Goal: Task Accomplishment & Management: Manage account settings

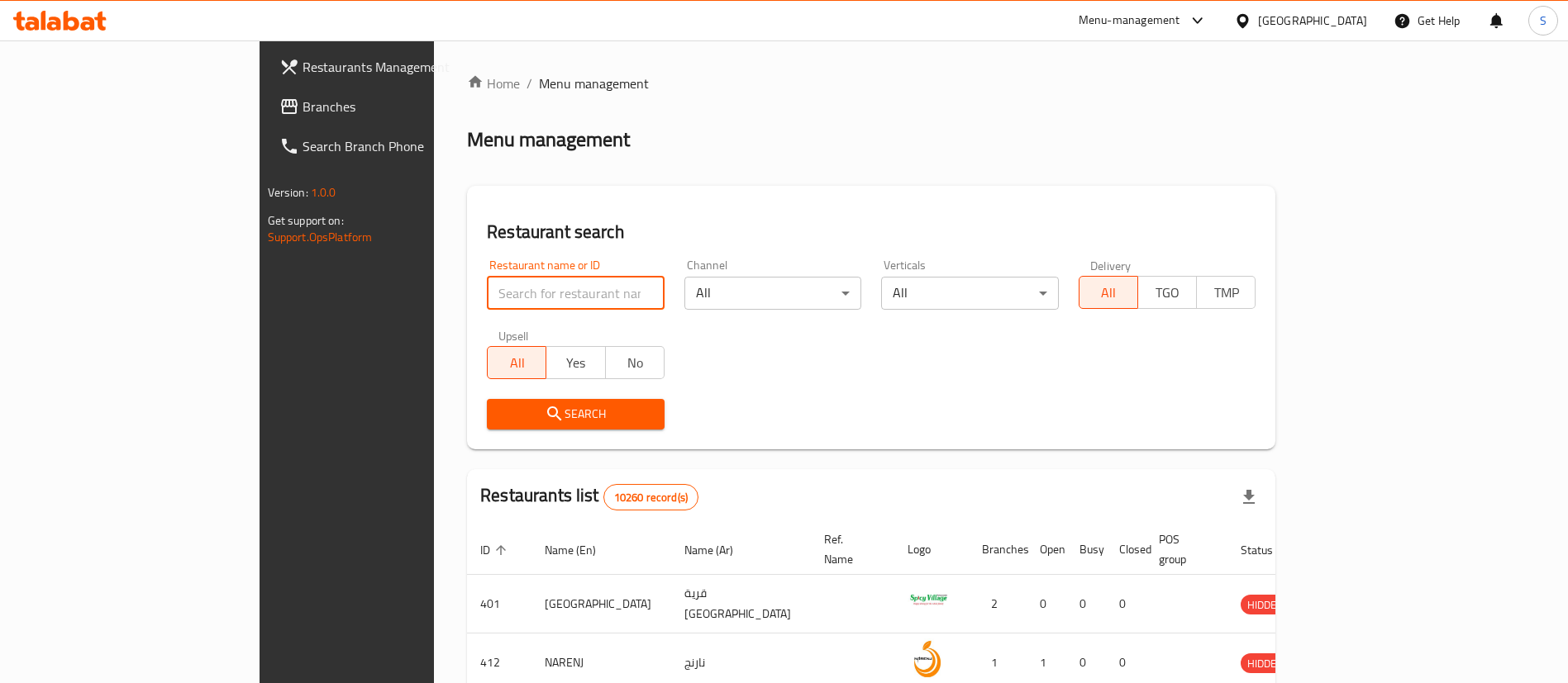
type input "j"
click button "Search" at bounding box center [575, 415] width 177 height 31
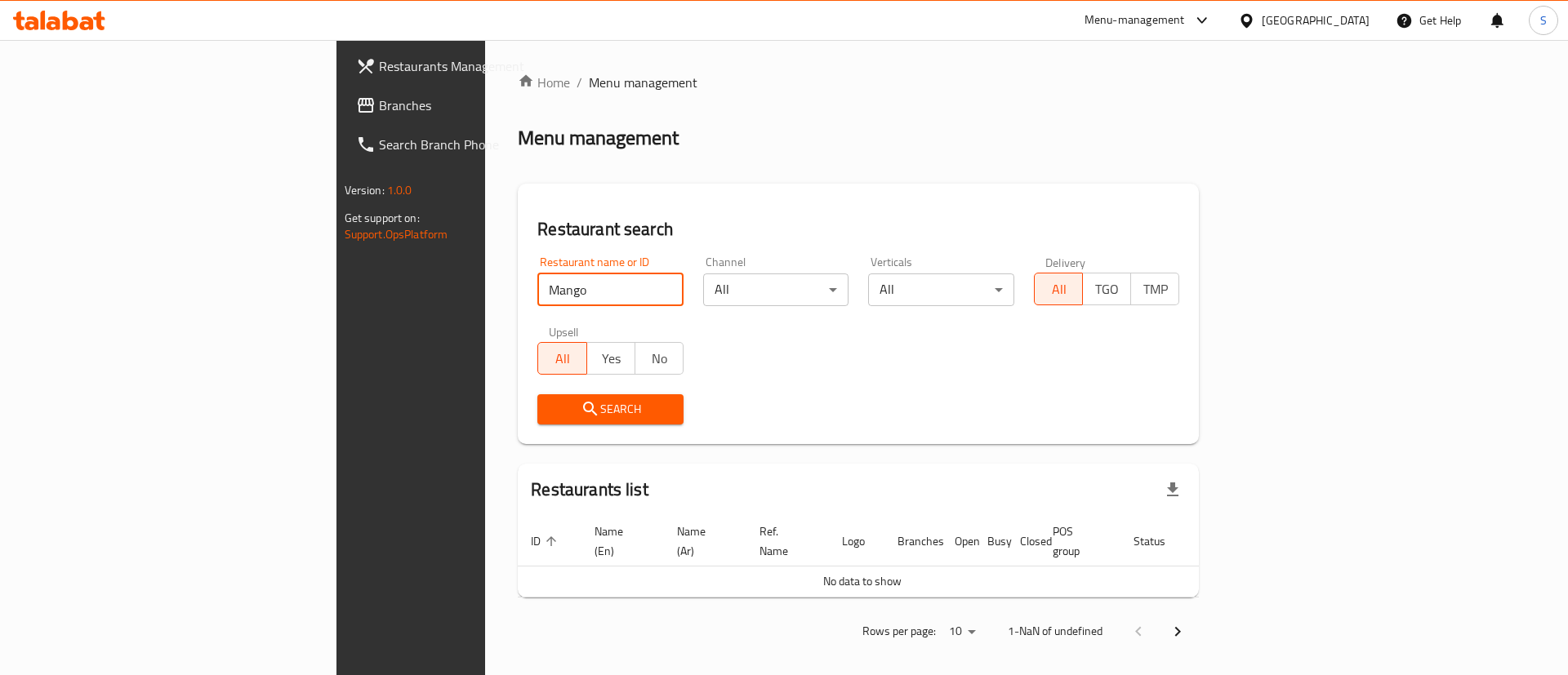
click button "Search" at bounding box center [610, 410] width 146 height 30
type input "M"
click button "Search" at bounding box center [610, 410] width 146 height 30
click at [937, 229] on h2 "Restaurant search" at bounding box center [858, 229] width 642 height 25
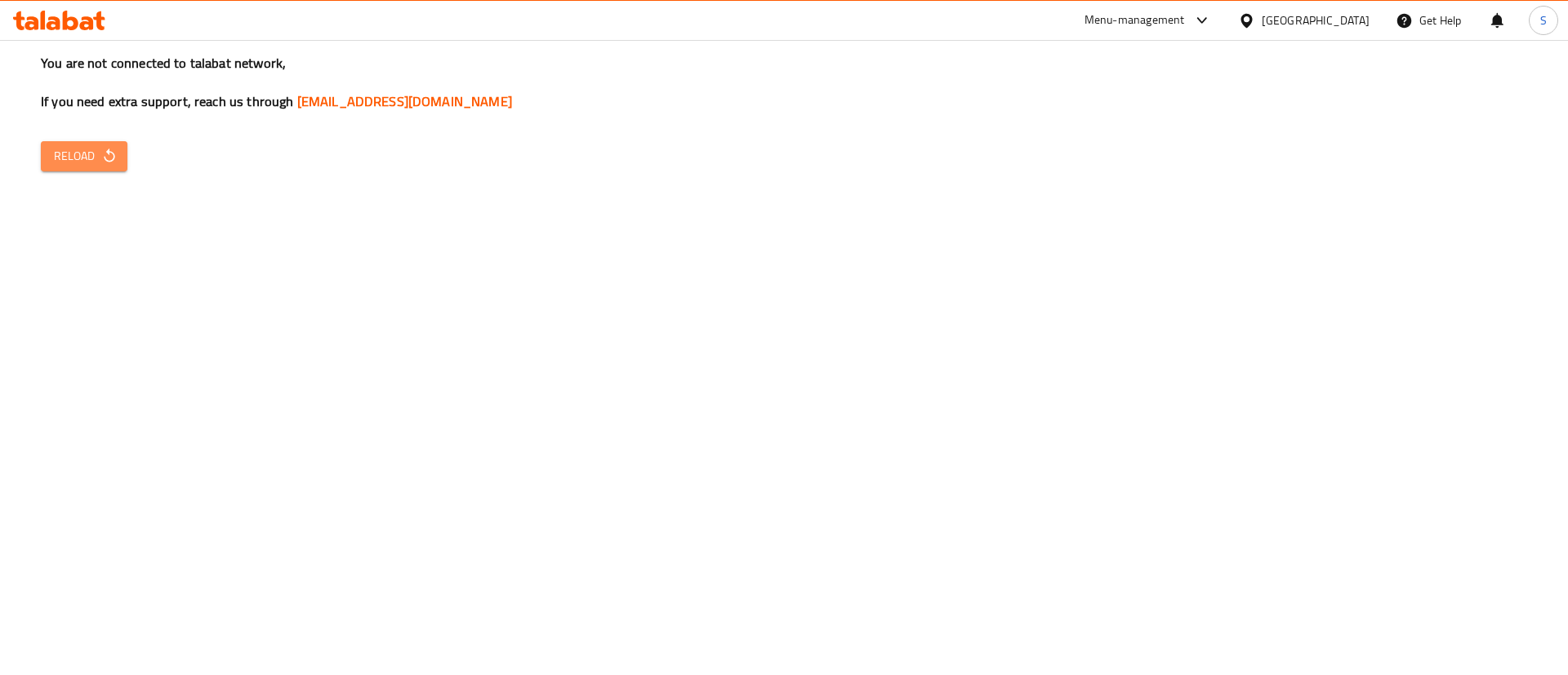
click at [84, 157] on span "Reload" at bounding box center [84, 156] width 60 height 20
click at [834, 395] on div "You are not connected to talabat network, If you need extra support, reach us t…" at bounding box center [784, 337] width 1568 height 675
click at [68, 166] on button "Reload" at bounding box center [84, 157] width 86 height 30
click at [387, 96] on link "[EMAIL_ADDRESS][DOMAIN_NAME]" at bounding box center [405, 101] width 215 height 25
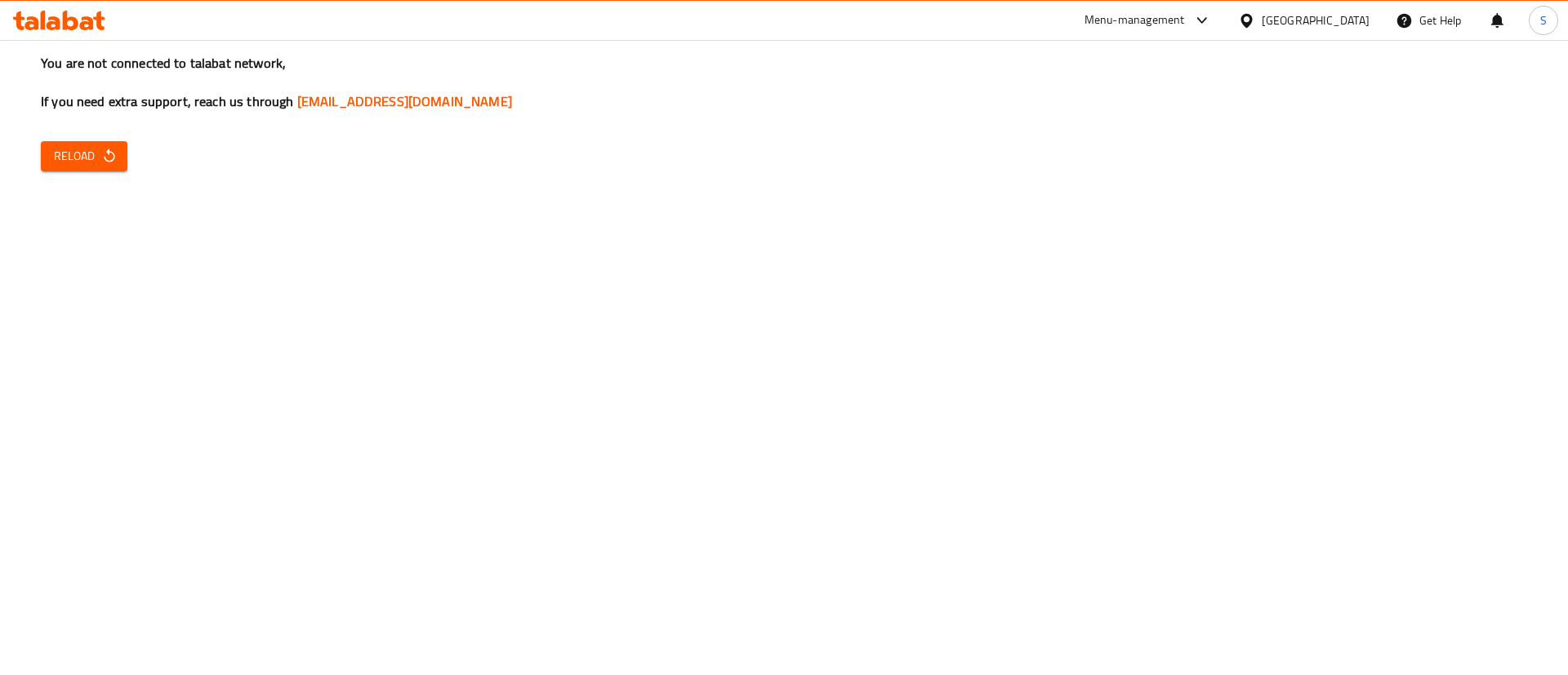
click at [1274, 478] on div "You are not connected to talabat network, If you need extra support, reach us t…" at bounding box center [784, 337] width 1568 height 675
click at [111, 154] on icon "button" at bounding box center [109, 156] width 16 height 16
click at [1185, 23] on div "Menu-management" at bounding box center [1134, 20] width 101 height 20
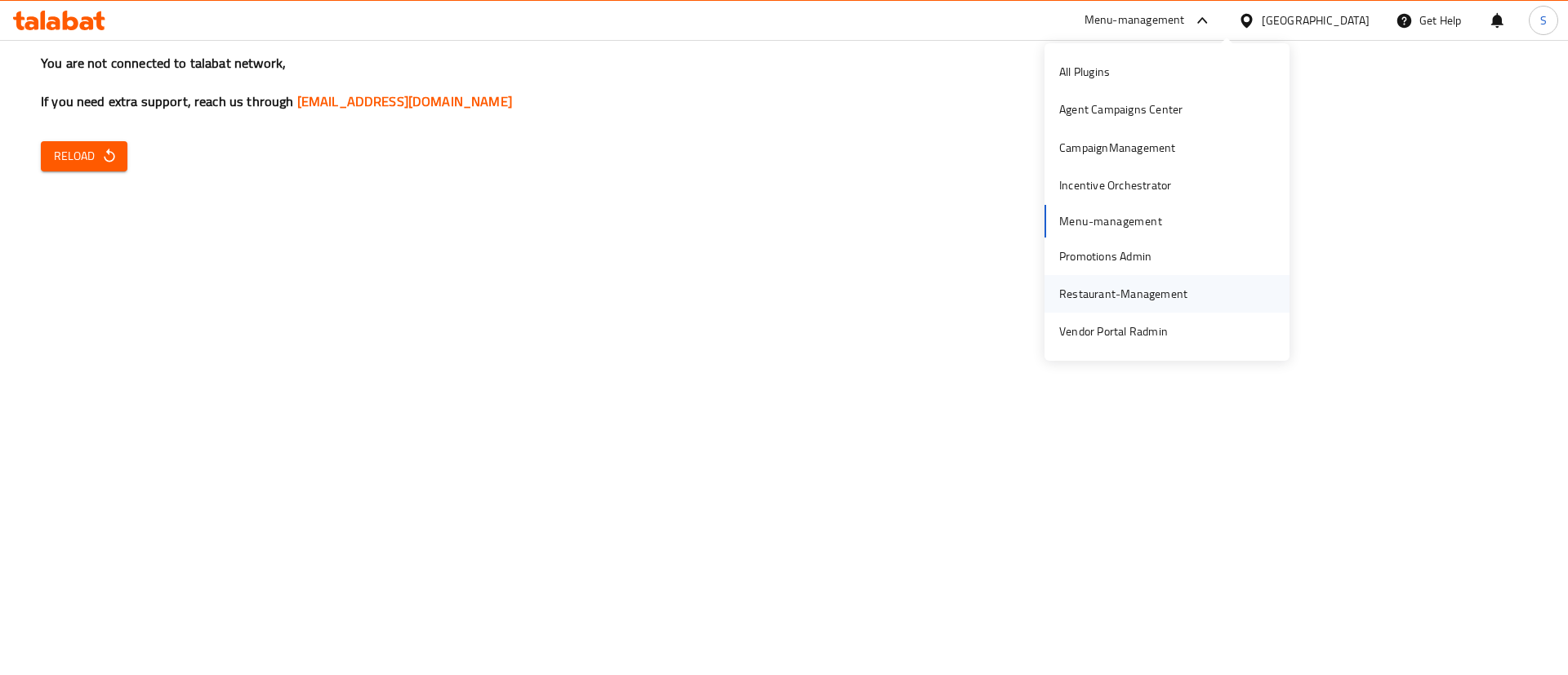
click at [1154, 292] on div "Restaurant-Management" at bounding box center [1123, 293] width 128 height 18
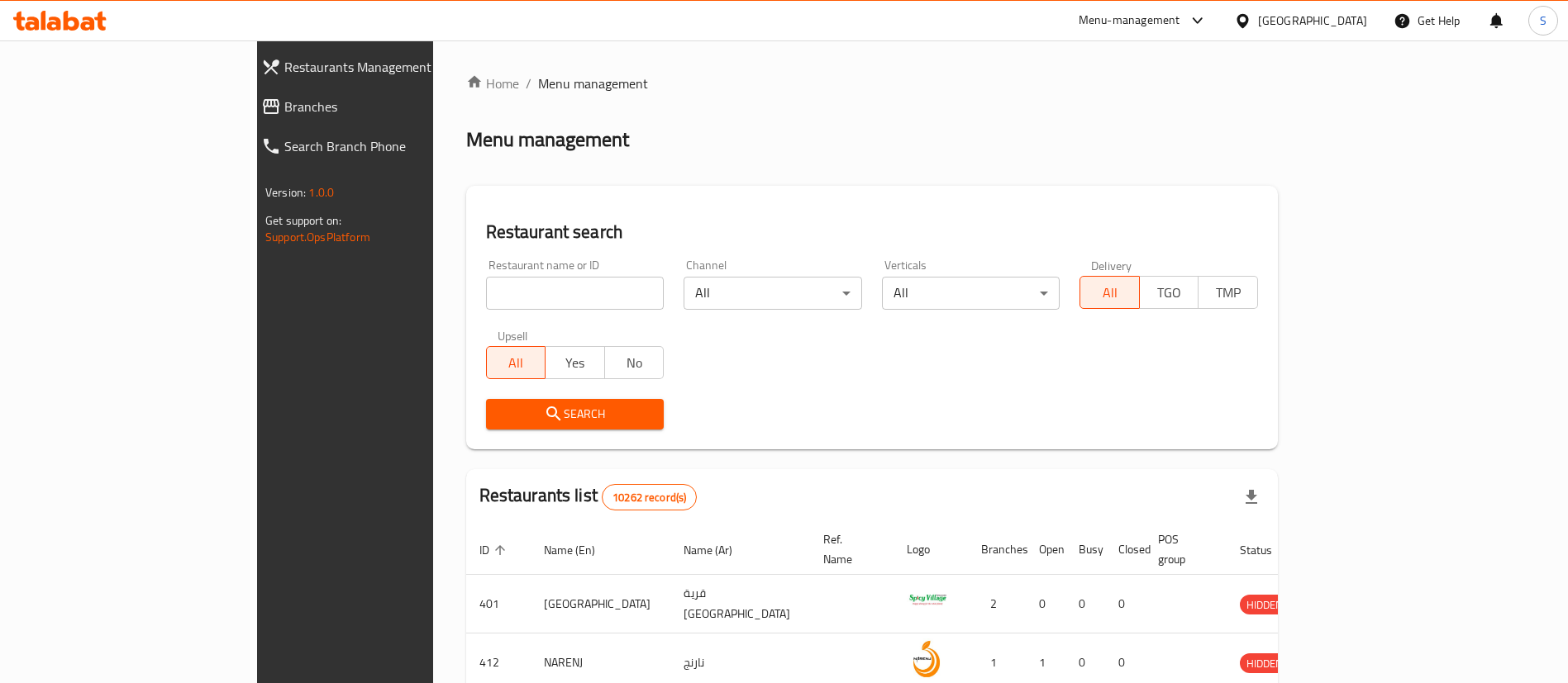
click at [526, 288] on input "search" at bounding box center [575, 293] width 178 height 33
type input "mango talaat"
click button "Search" at bounding box center [575, 415] width 178 height 31
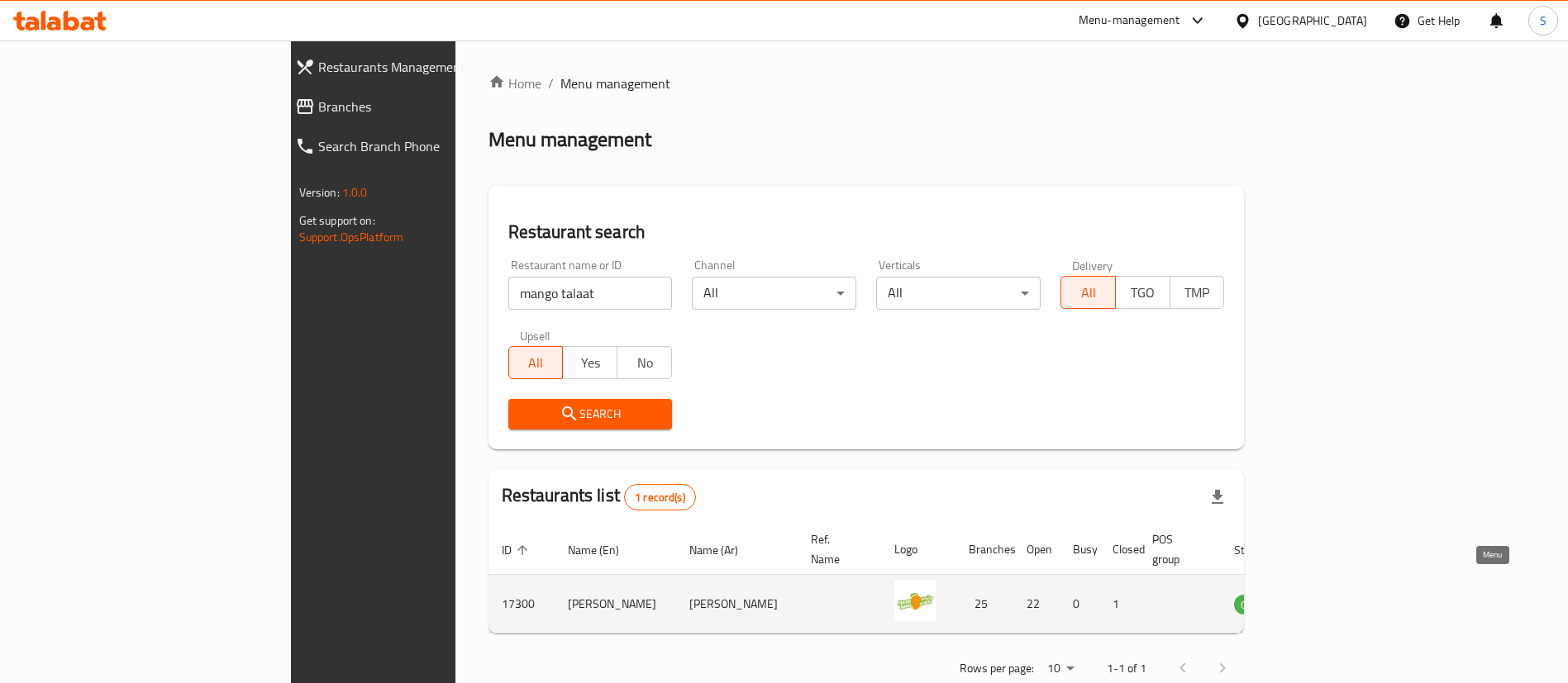
click at [1340, 594] on icon "enhanced table" at bounding box center [1330, 604] width 20 height 20
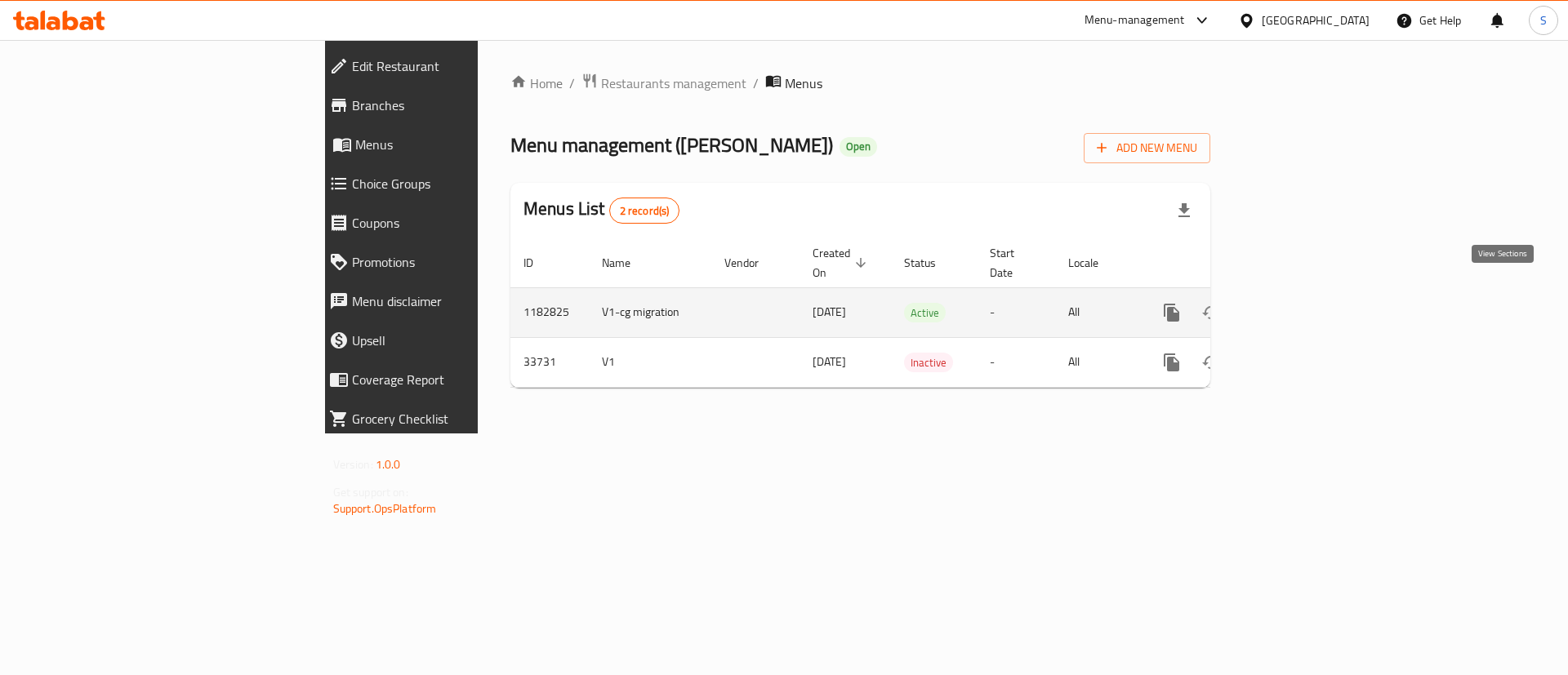
click at [1299, 303] on icon "enhanced table" at bounding box center [1290, 313] width 20 height 20
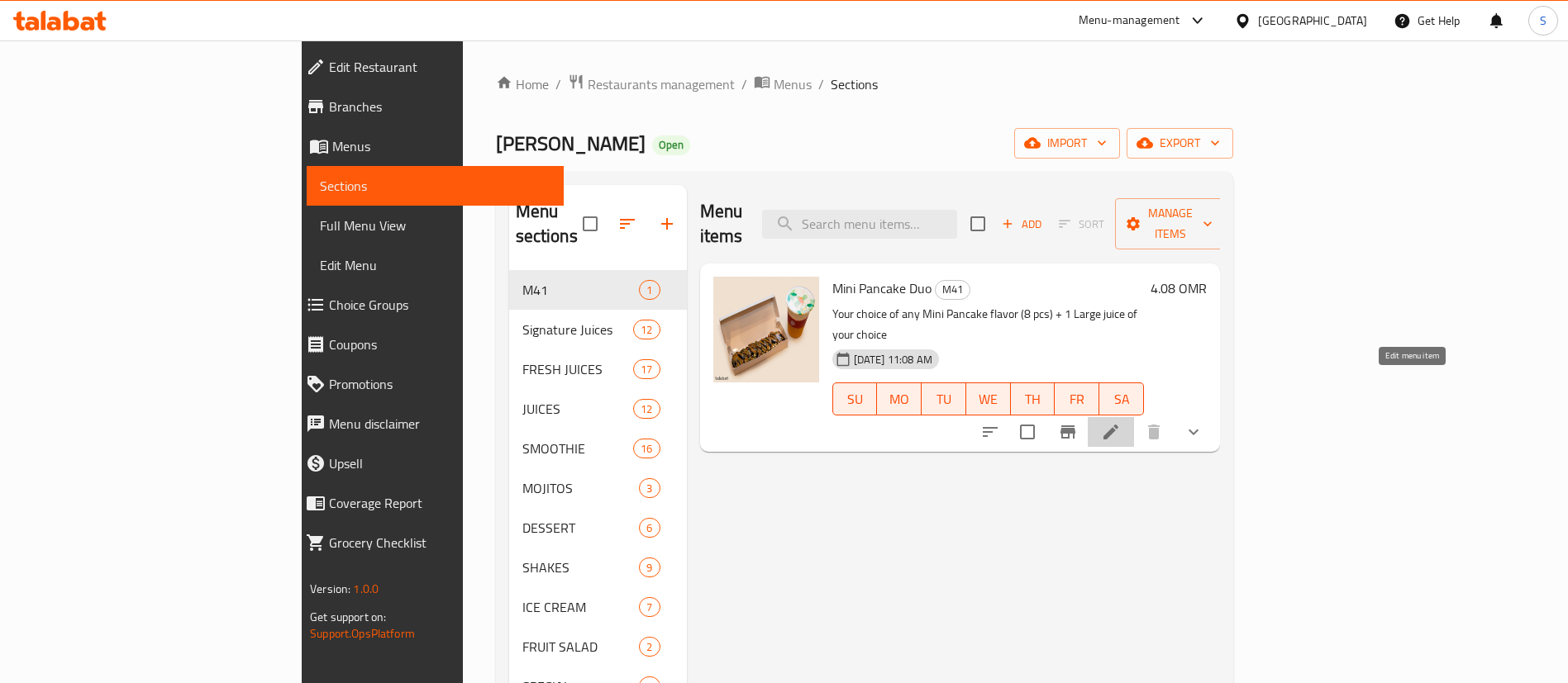
click at [1121, 422] on icon at bounding box center [1111, 432] width 20 height 20
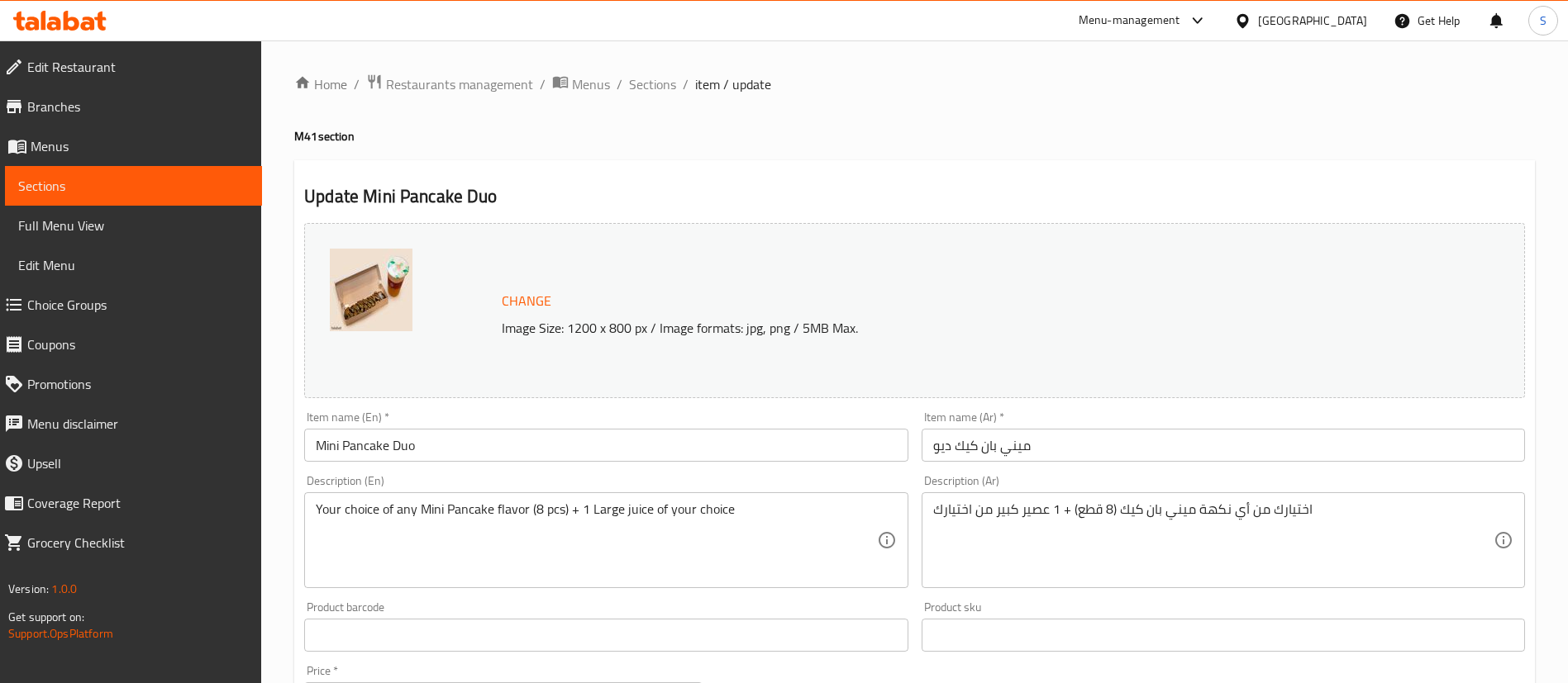
scroll to position [671, 0]
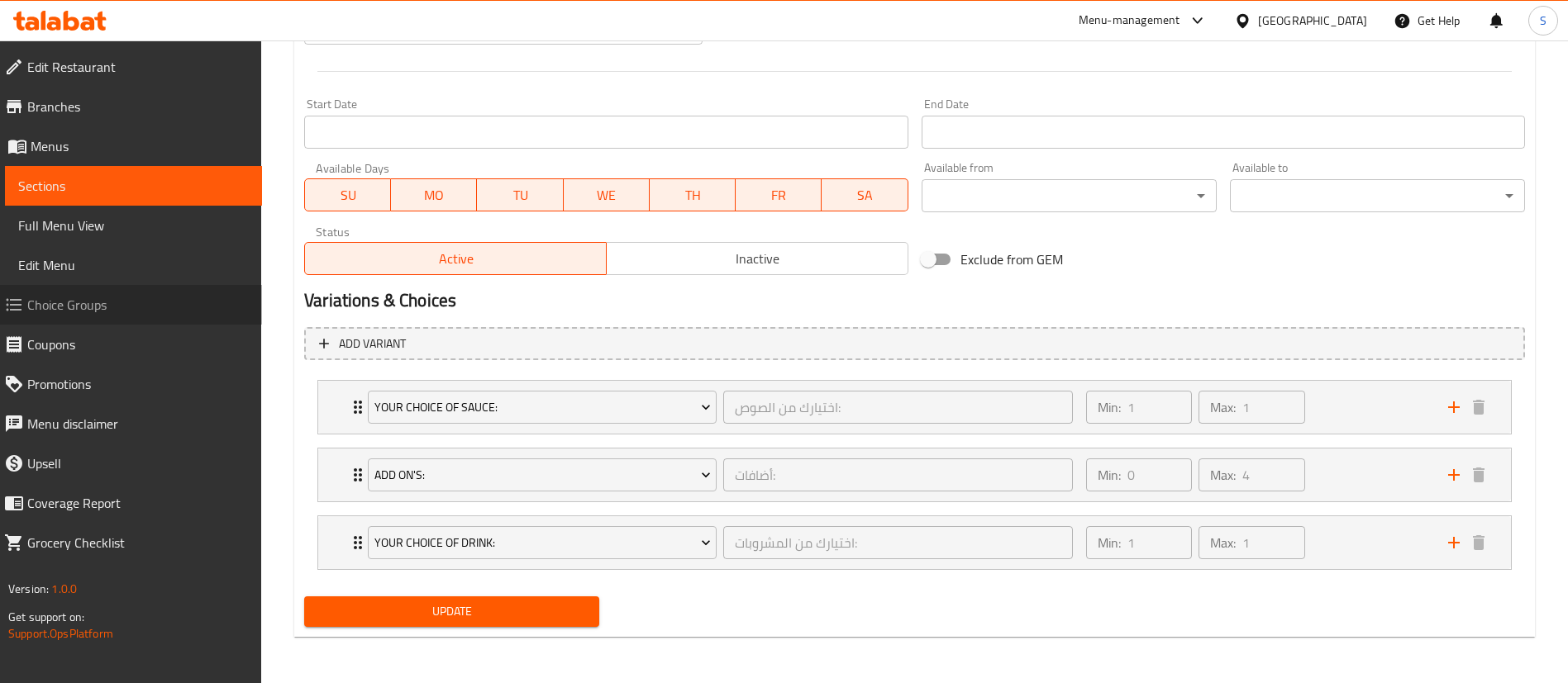
click at [96, 305] on span "Choice Groups" at bounding box center [138, 305] width 221 height 20
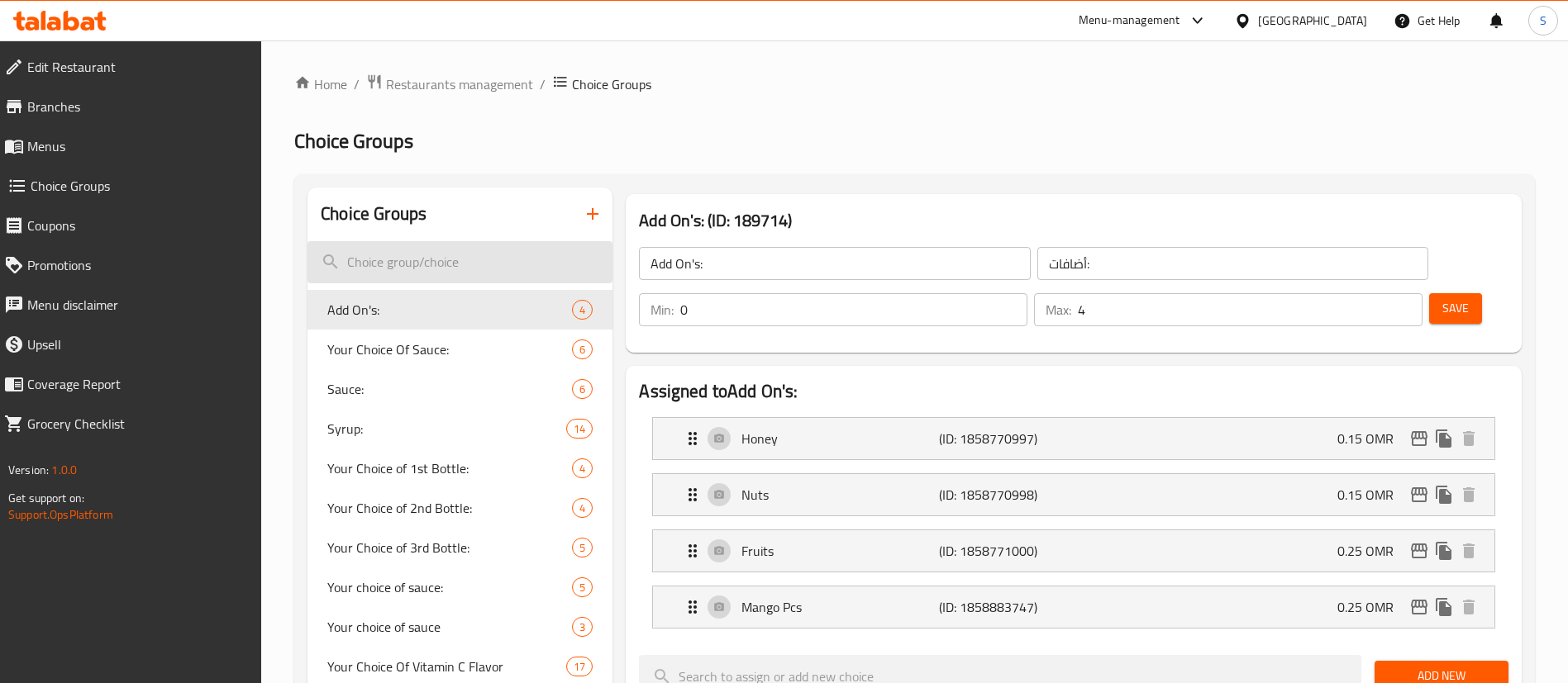
click at [437, 257] on input "search" at bounding box center [460, 262] width 305 height 42
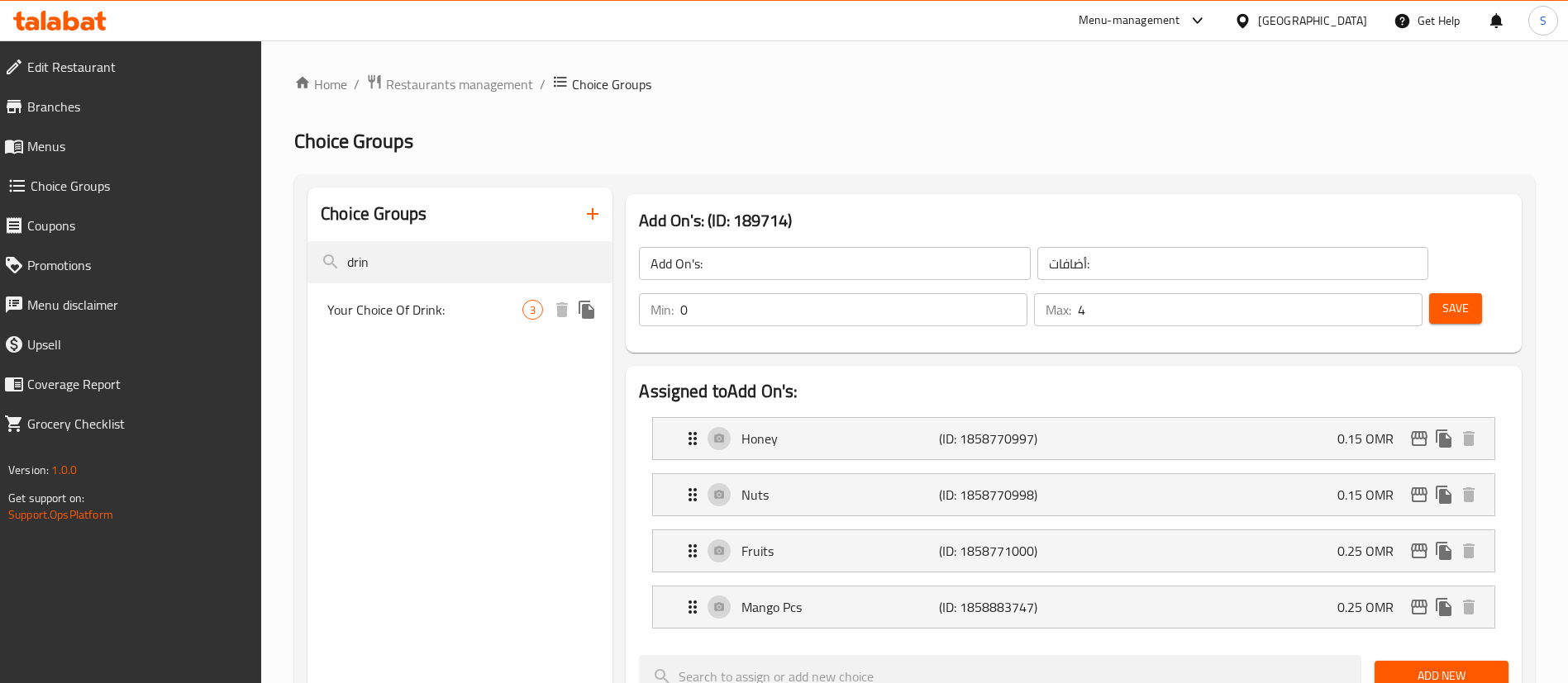
type input "drin"
click at [496, 311] on span "Your Choice Of Drink:" at bounding box center [425, 310] width 195 height 20
type input "Your Choice Of Drink:"
type input "اختيارك من المشروبات:"
type input "1"
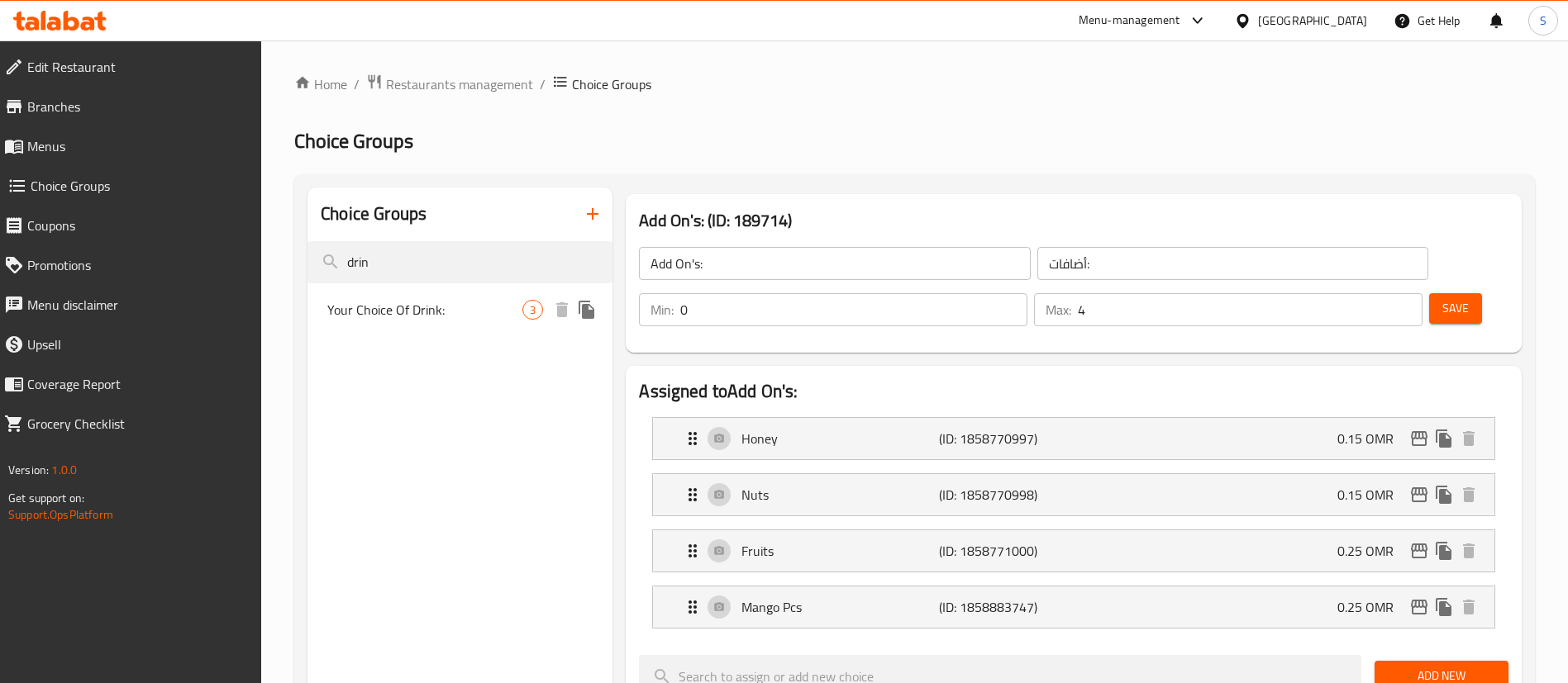
type input "1"
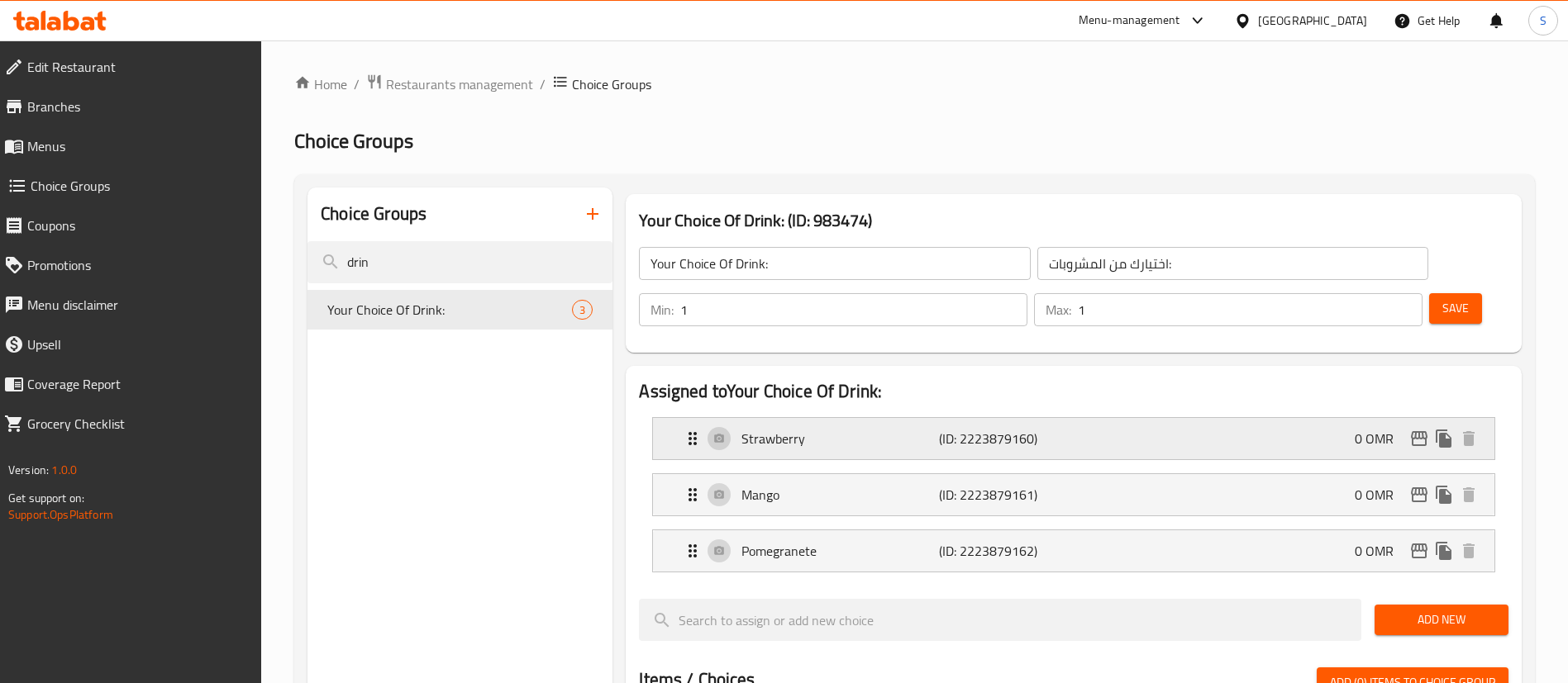
click at [1249, 418] on div "Strawberry (ID: 2223879160) 0 OMR" at bounding box center [1078, 439] width 792 height 41
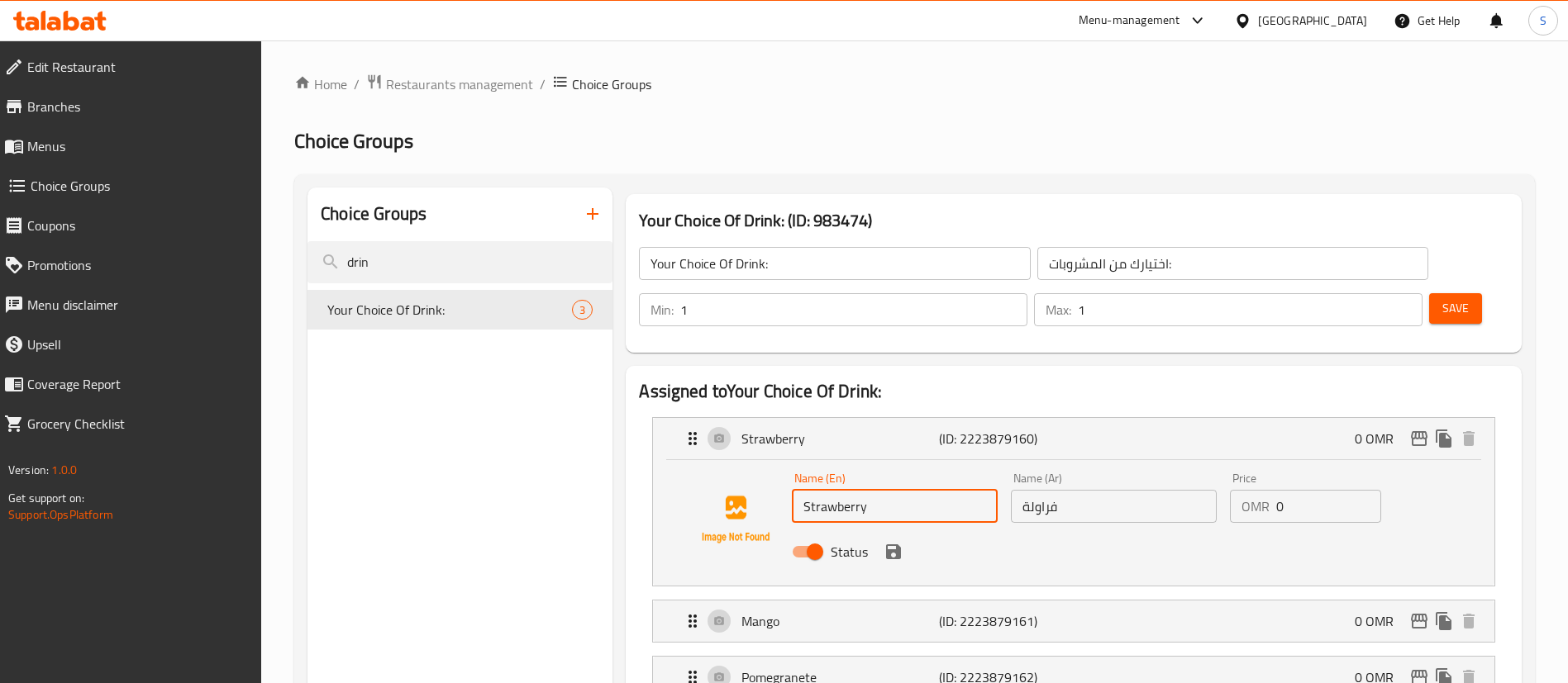
click at [920, 490] on input "Strawberry" at bounding box center [895, 507] width 206 height 33
type input "Strawberry Juice"
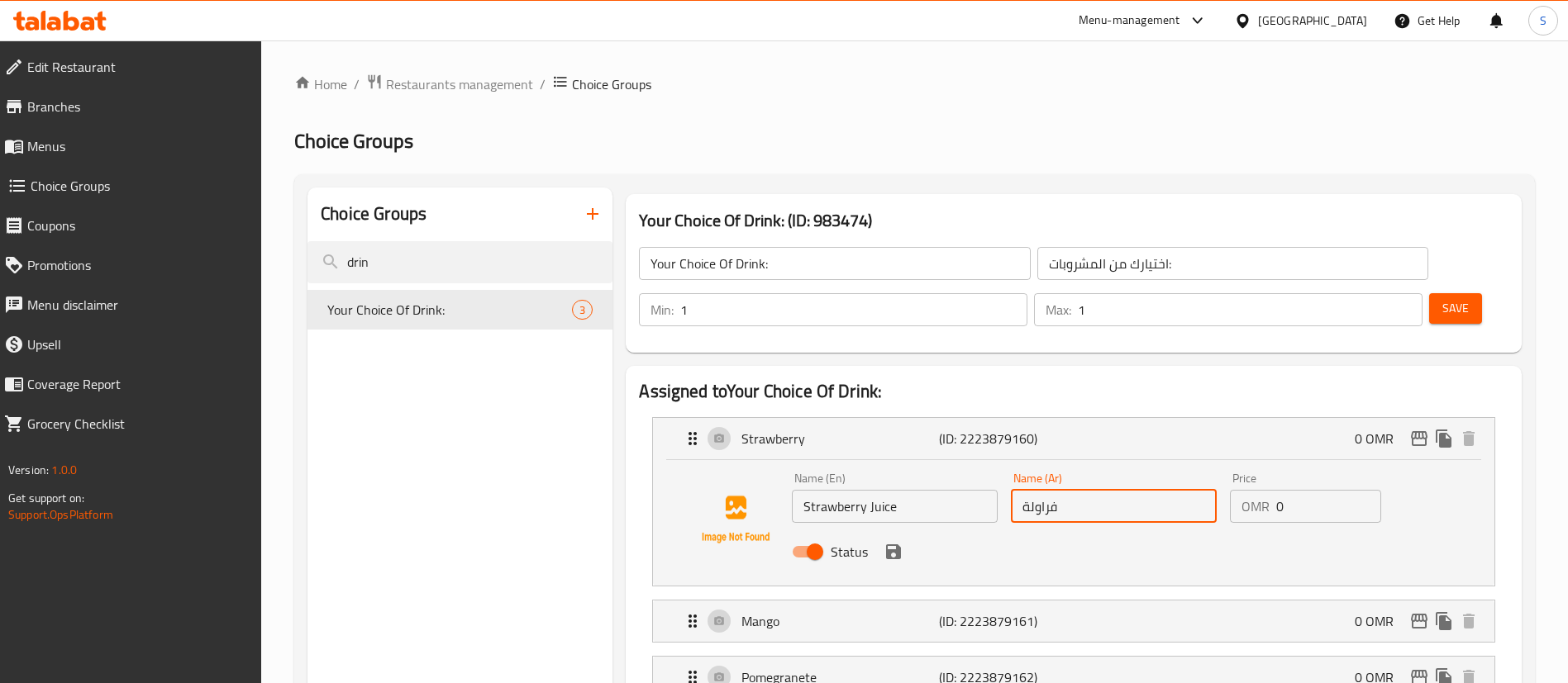
click at [1018, 490] on input "فراولة" at bounding box center [1113, 507] width 206 height 33
click at [1077, 490] on input "عصير فراولة" at bounding box center [1113, 507] width 206 height 33
click at [891, 544] on icon "save" at bounding box center [893, 552] width 15 height 15
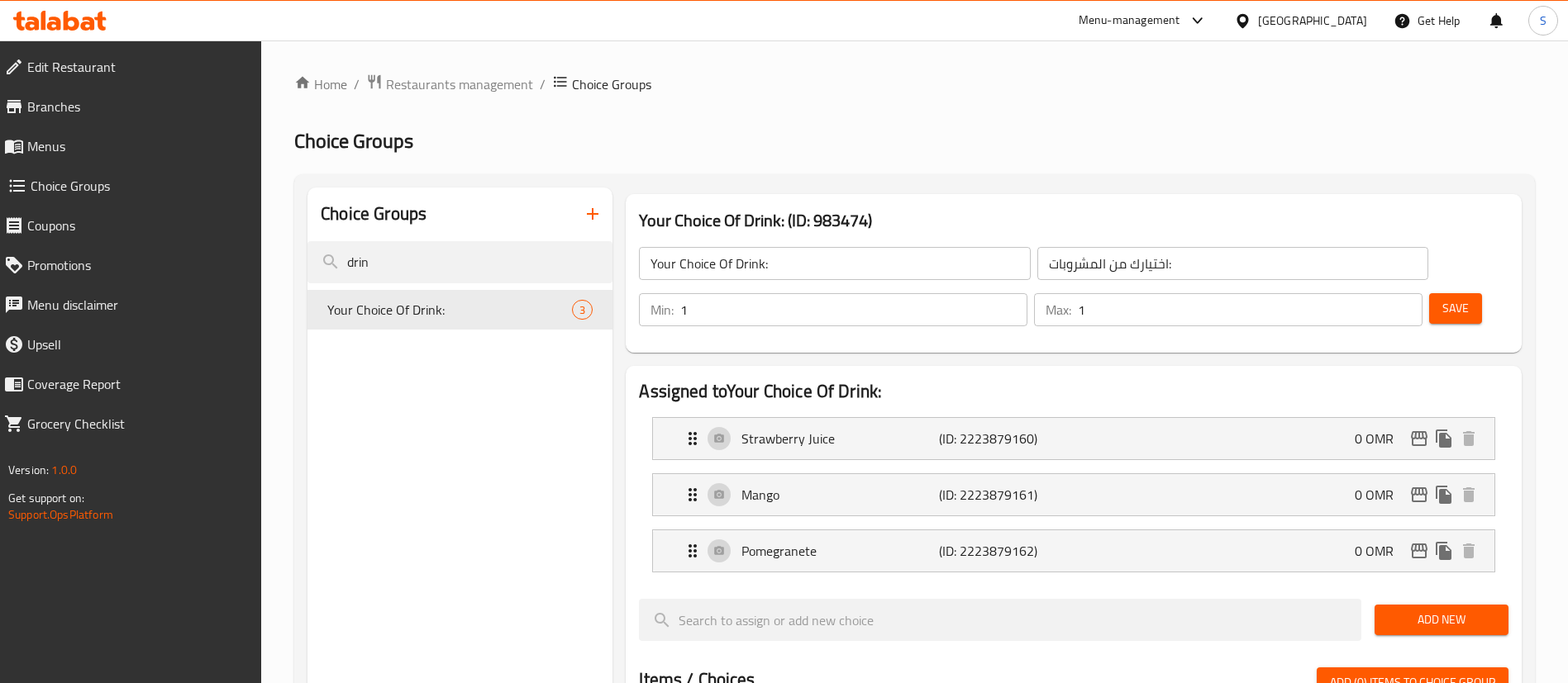
type input "عصير فراولة"
click at [915, 485] on p "Mango" at bounding box center [840, 495] width 197 height 20
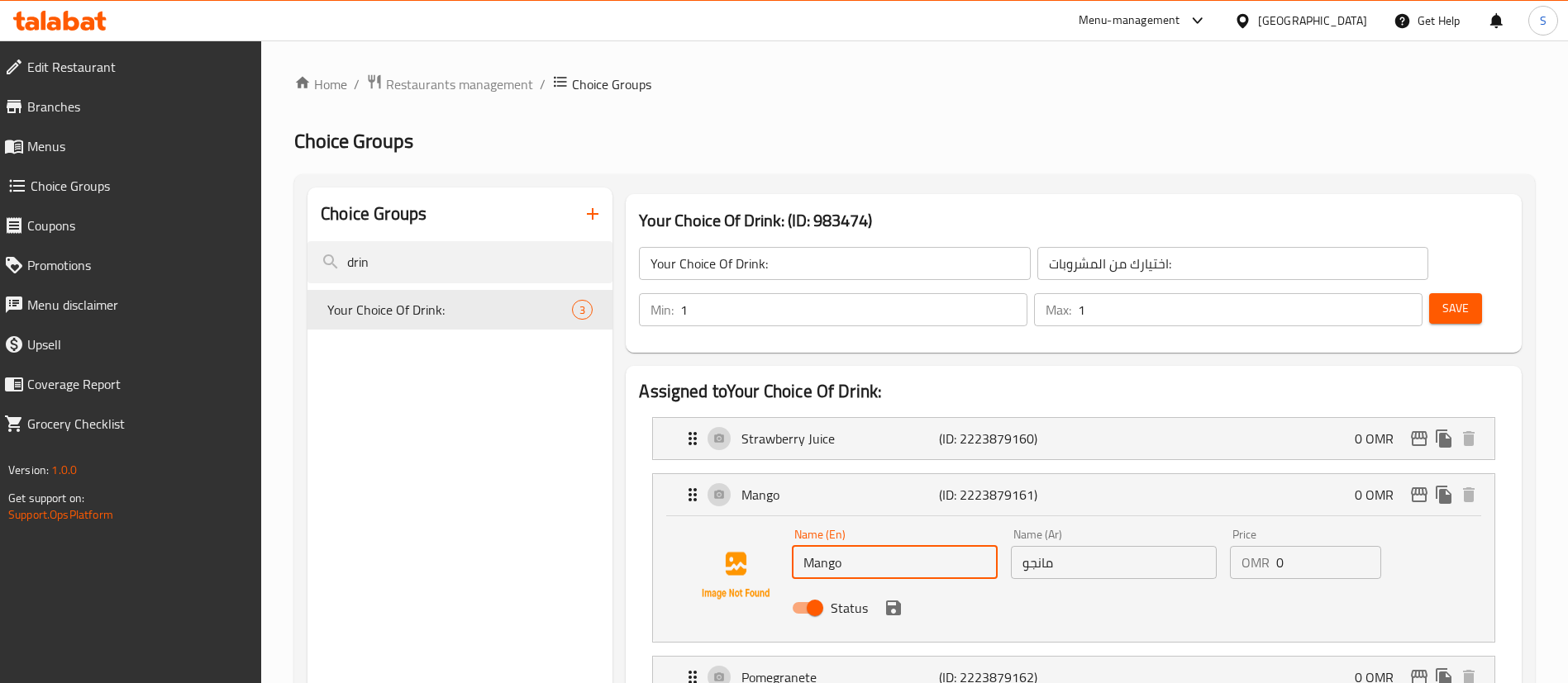
click at [911, 546] on input "Mango" at bounding box center [895, 562] width 206 height 33
type input "Mango Juice"
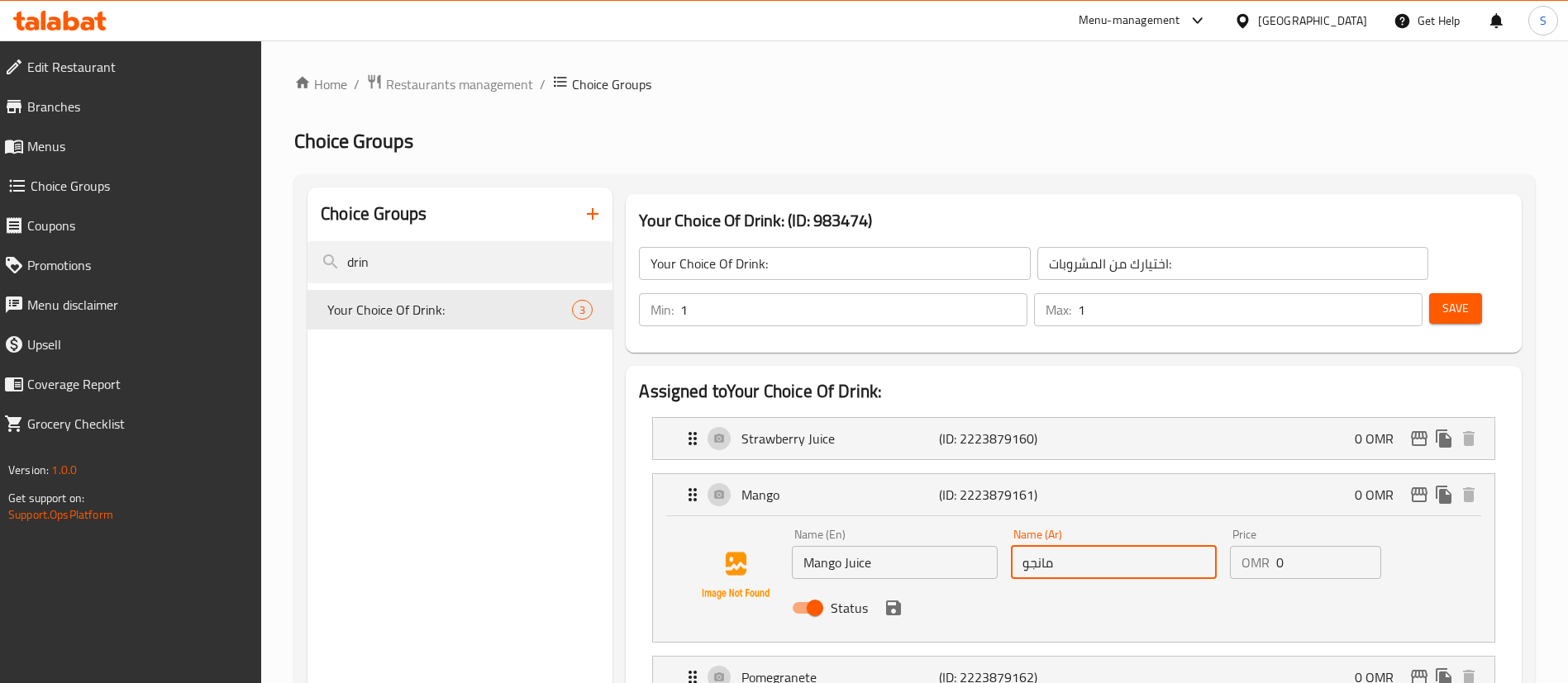
click at [1019, 546] on input "مانجو" at bounding box center [1113, 562] width 206 height 33
paste input "عصير"
click at [895, 598] on icon "save" at bounding box center [894, 608] width 20 height 20
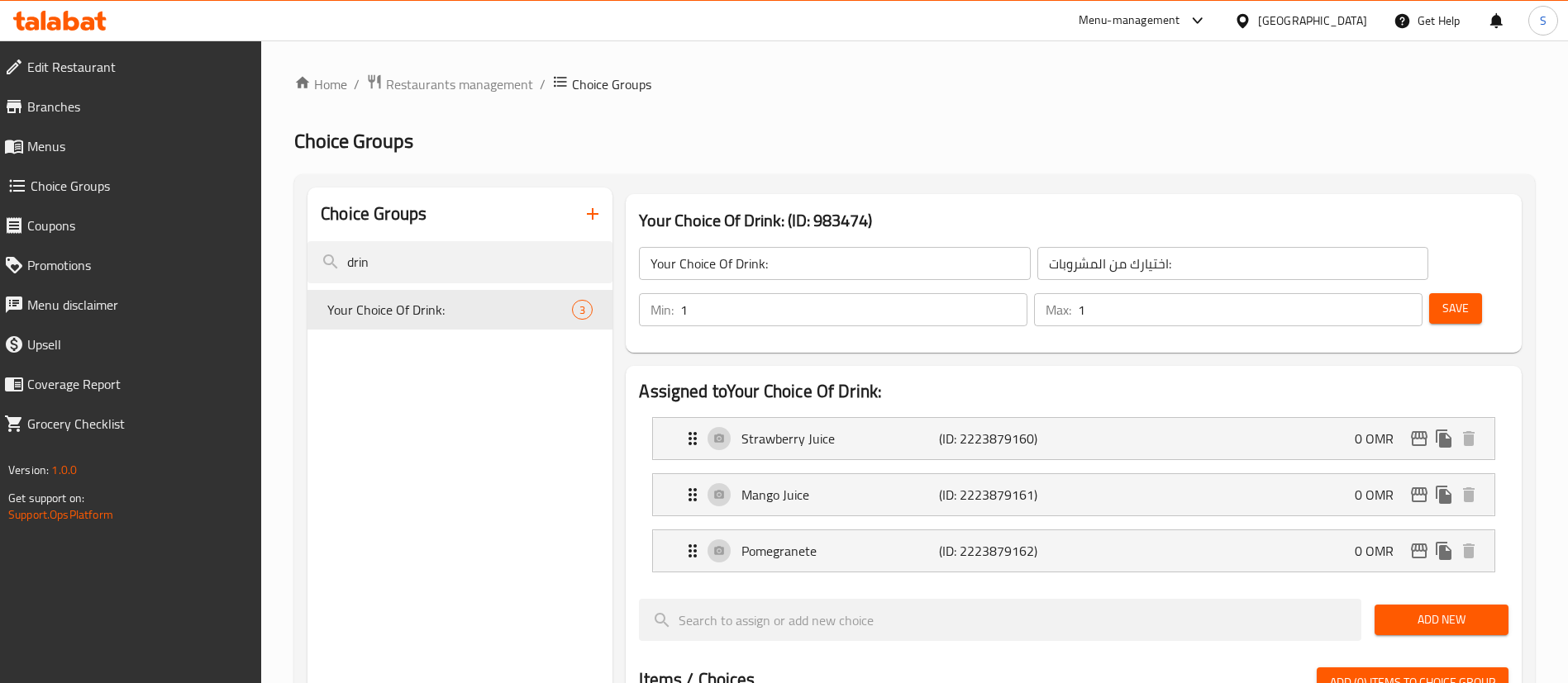
type input "عصير مانجو"
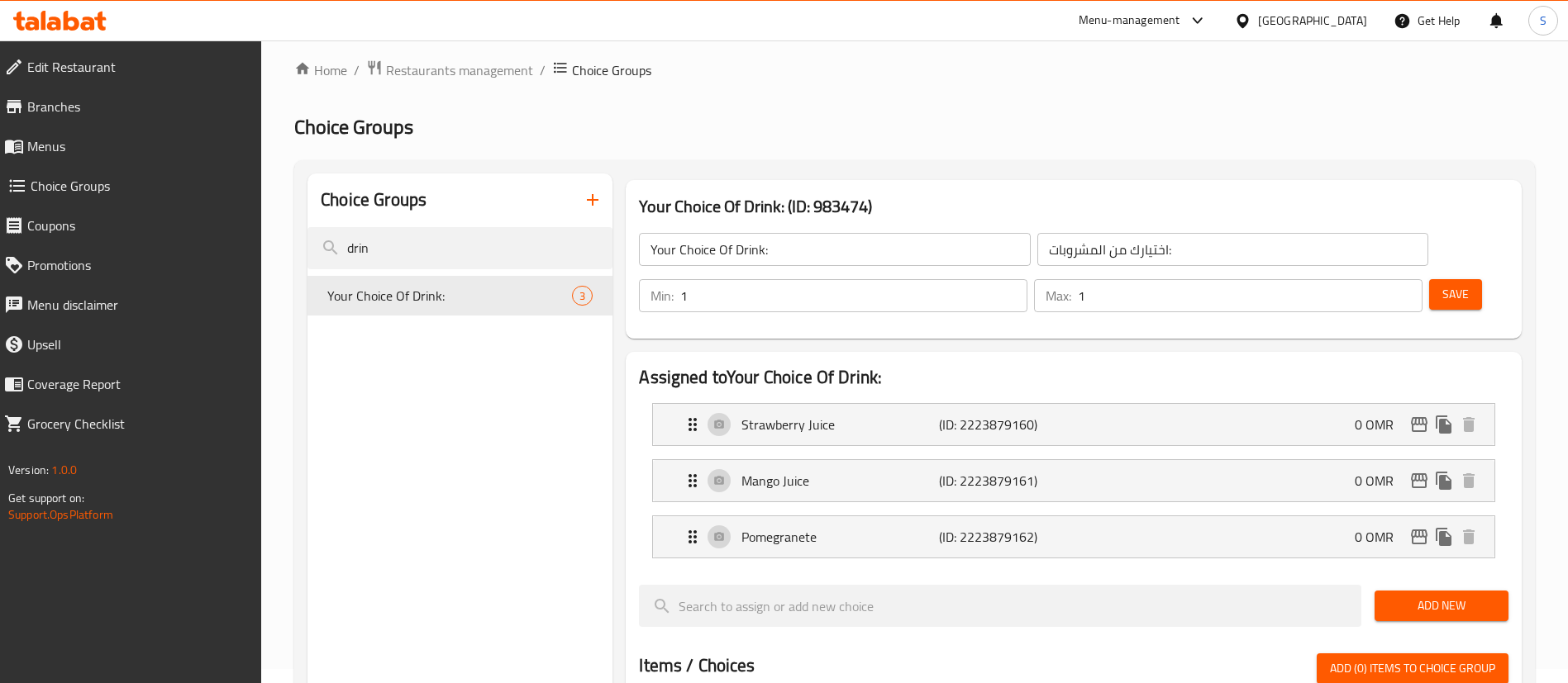
scroll to position [94, 0]
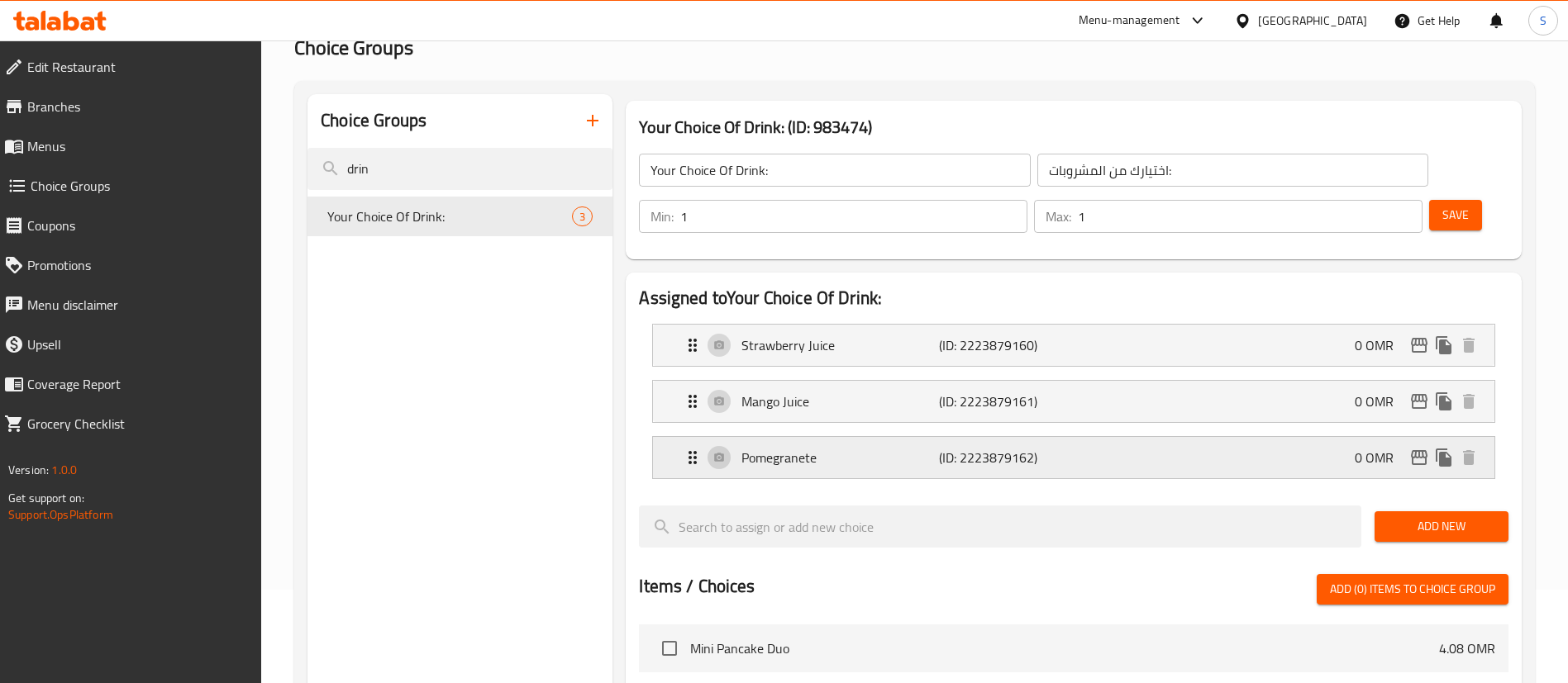
click at [883, 437] on div "Pomegranete (ID: 2223879162) 0 OMR" at bounding box center [1078, 458] width 792 height 41
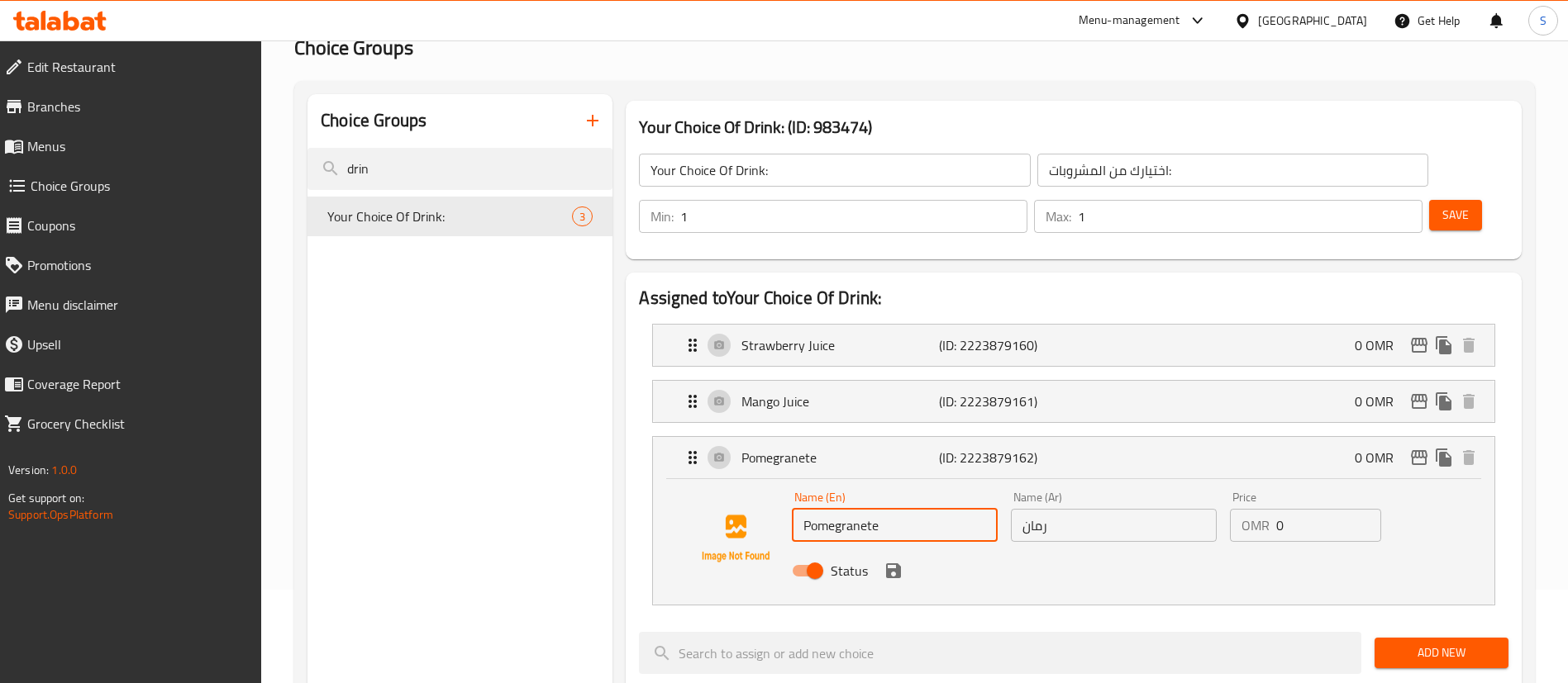
click at [904, 509] on input "Pomegranete" at bounding box center [895, 526] width 206 height 33
type input "Pomegranete Juice"
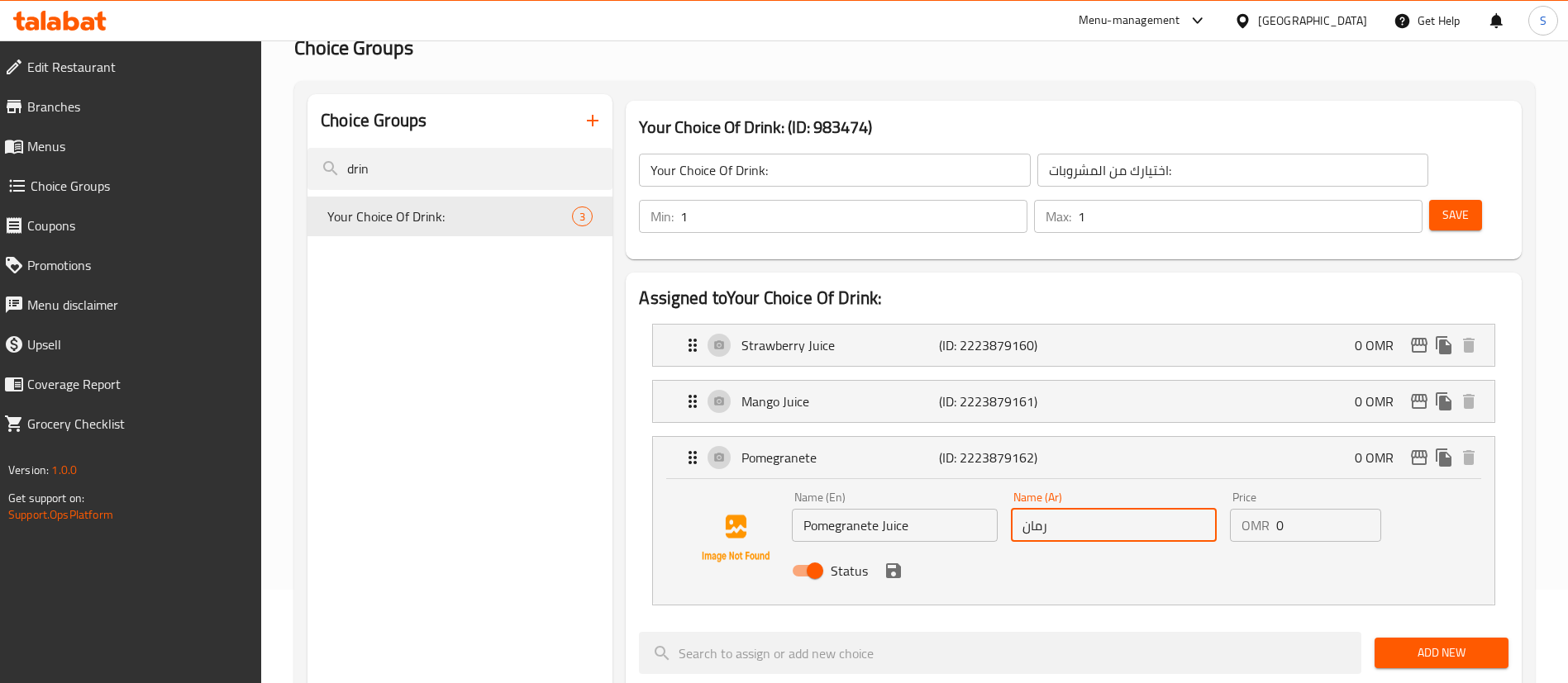
click at [1025, 509] on input "رمان" at bounding box center [1113, 526] width 206 height 33
paste input "عصير"
type input "عصير رمان"
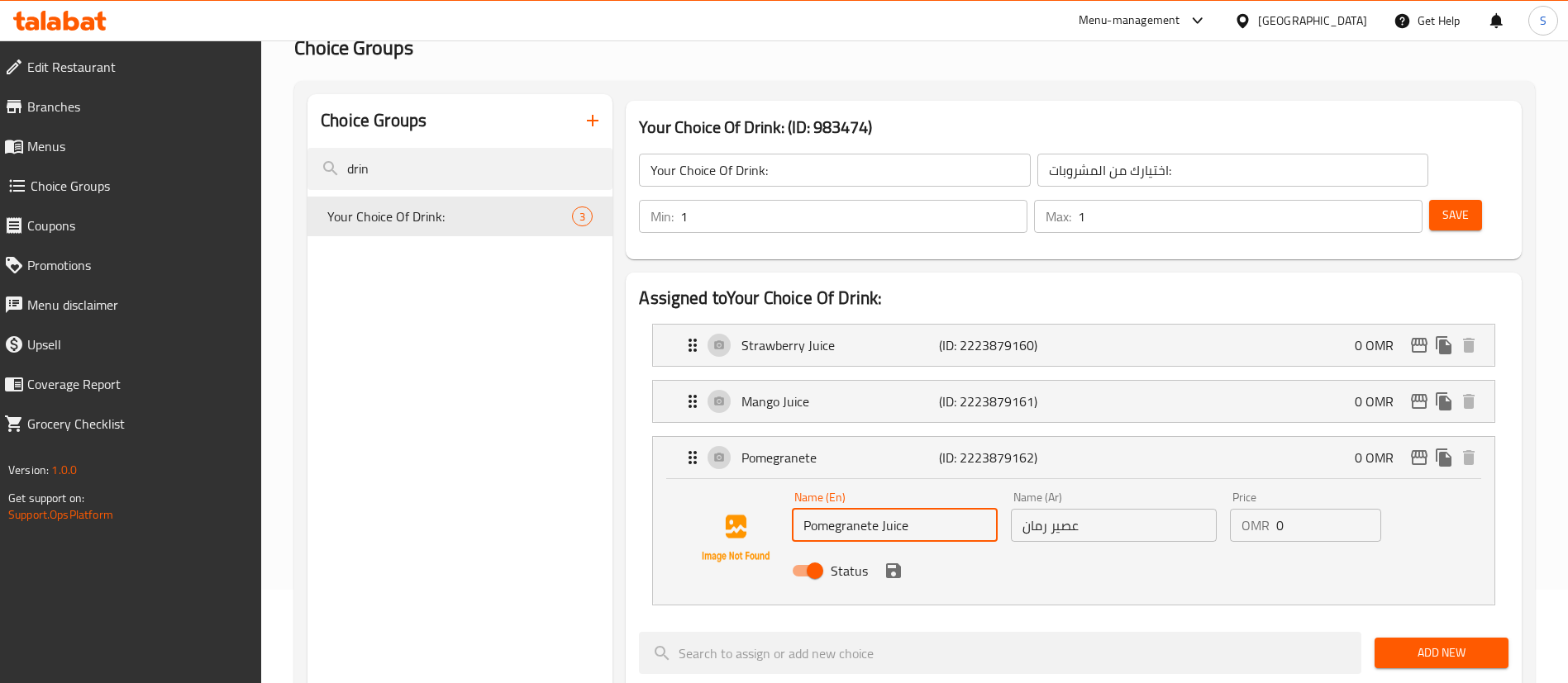
click at [844, 509] on input "Pomegranete Juice" at bounding box center [895, 526] width 206 height 33
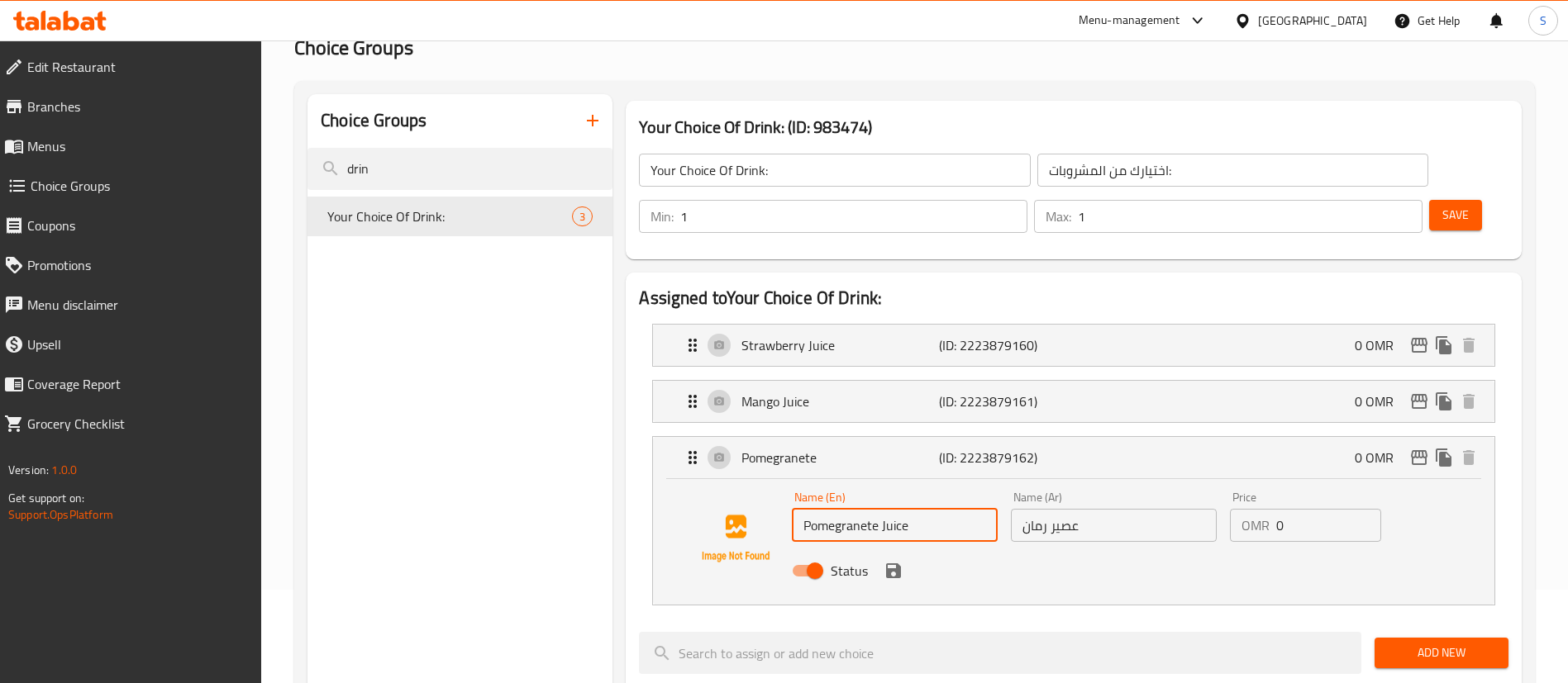
drag, startPoint x: 844, startPoint y: 480, endPoint x: 834, endPoint y: 432, distance: 49.0
click at [834, 437] on div "Pomegranete (ID: 2223879162) 0 OMR Name (En) Pomegranete Juice Name (En) Name (…" at bounding box center [1073, 521] width 842 height 167
click at [853, 509] on input "Pomegranete Juice" at bounding box center [895, 526] width 206 height 33
click at [843, 509] on input "Pomegranete Juice" at bounding box center [895, 526] width 206 height 33
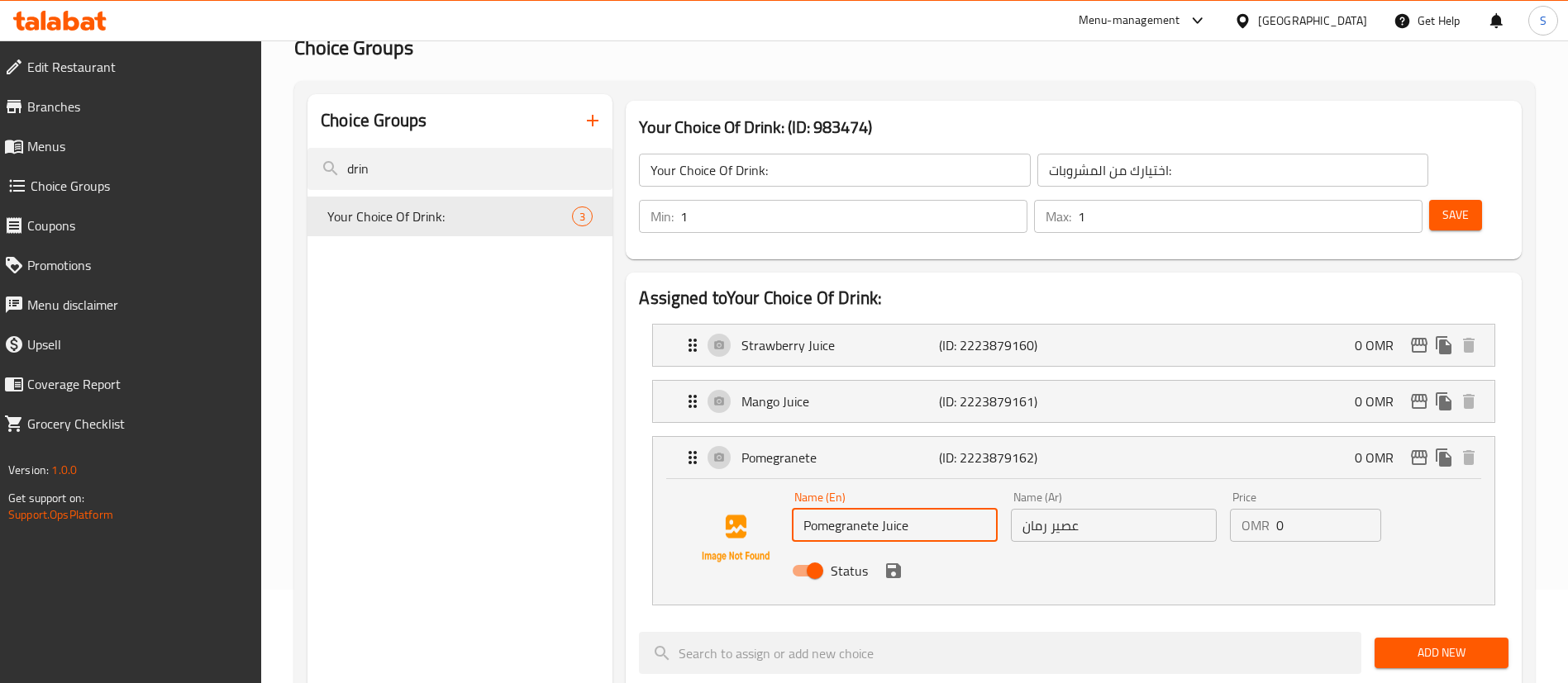
click at [843, 509] on input "Pomegranete Juice" at bounding box center [895, 526] width 206 height 33
click at [897, 563] on icon "save" at bounding box center [893, 571] width 15 height 15
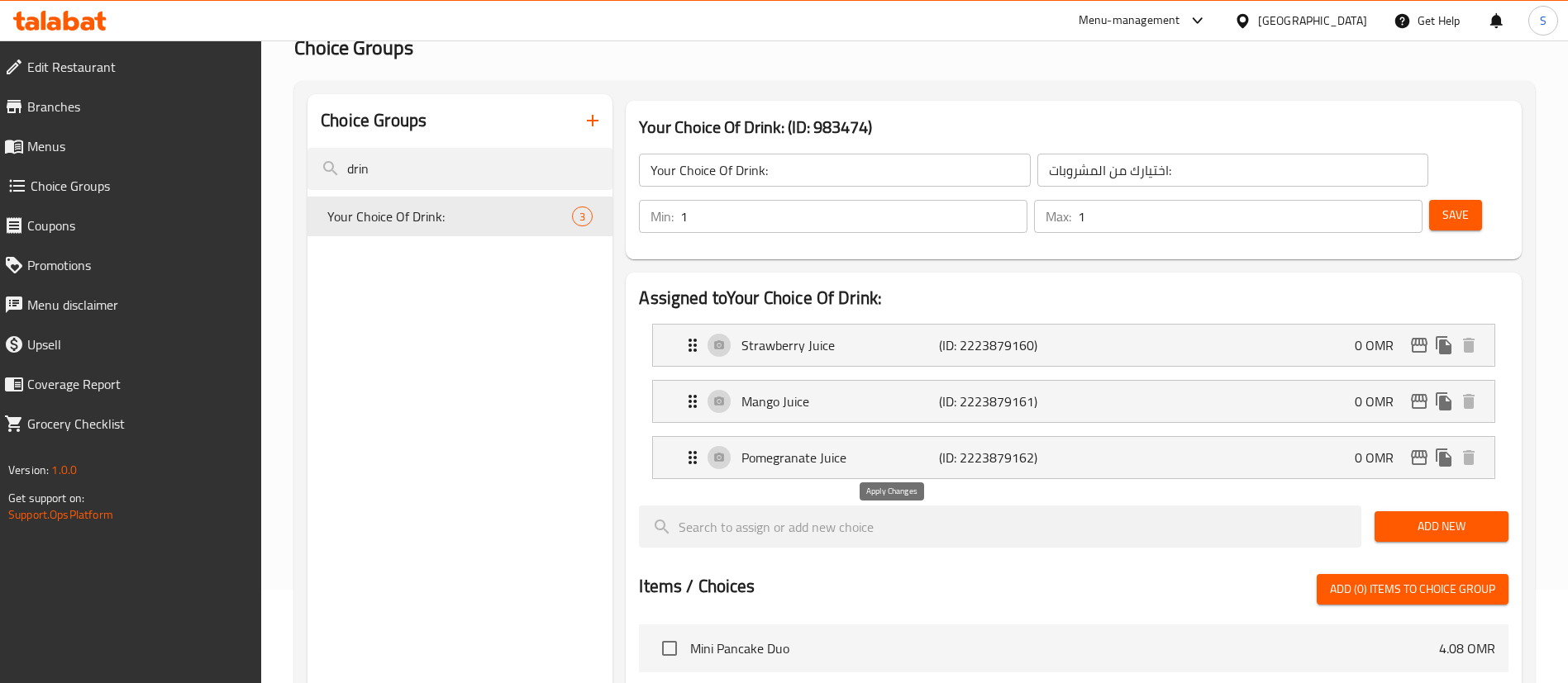
type input "Pomegranate Juice"
click at [1442, 205] on span "Save" at bounding box center [1455, 215] width 26 height 21
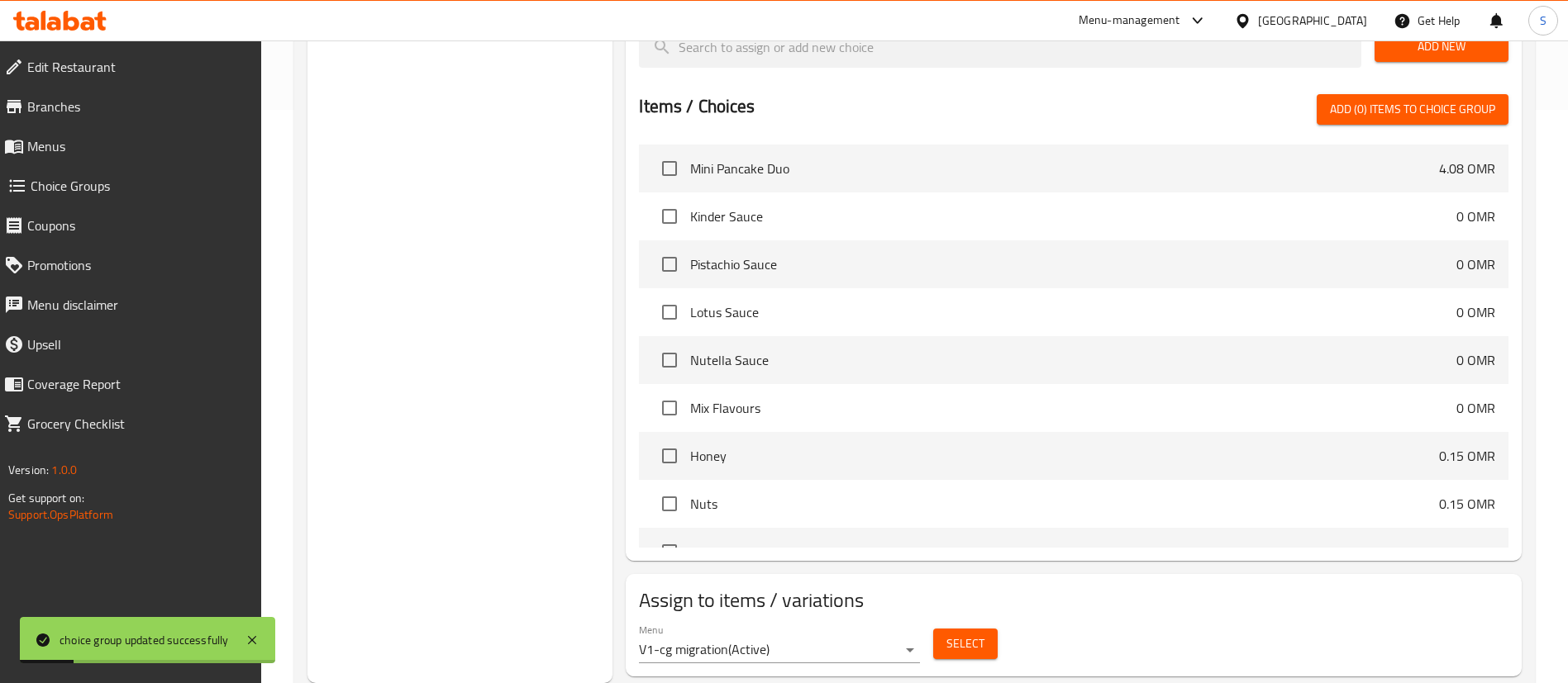
scroll to position [0, 0]
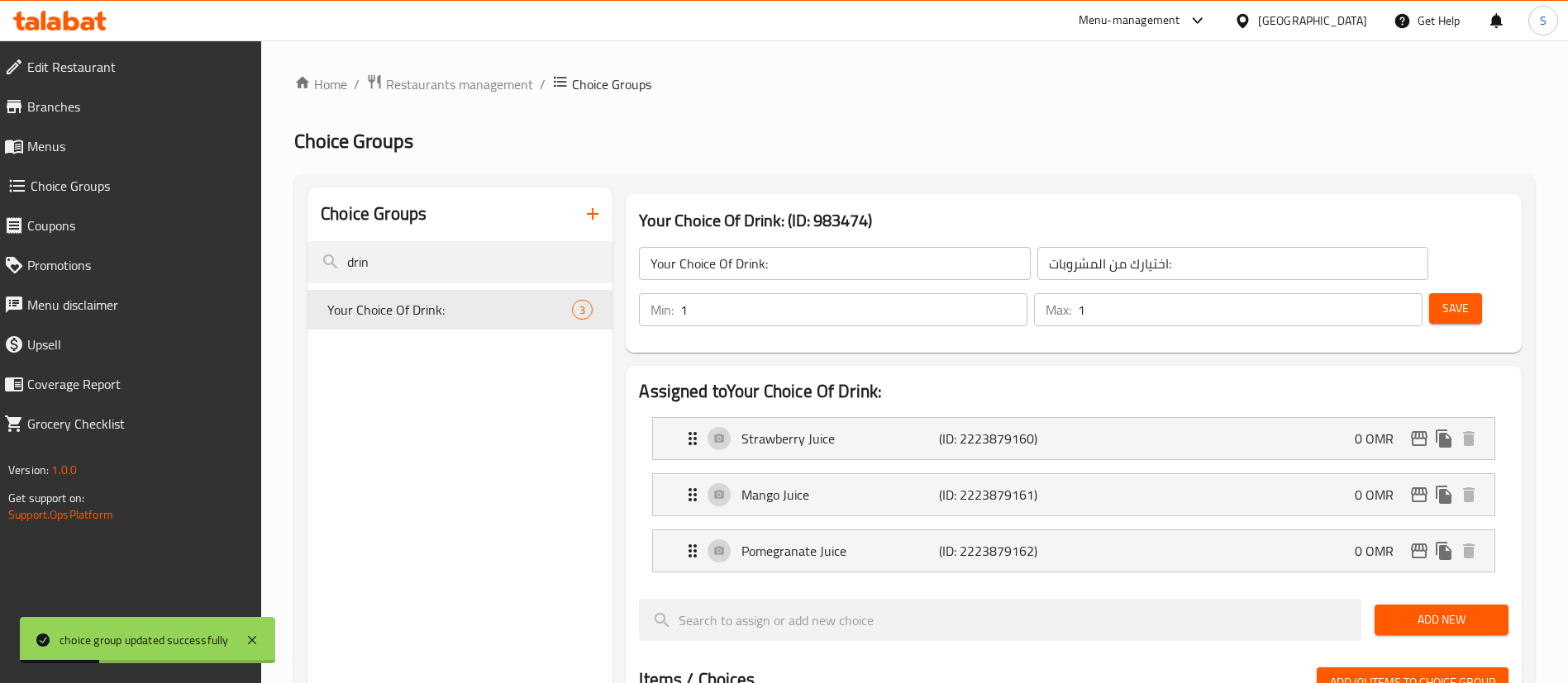
drag, startPoint x: 451, startPoint y: 83, endPoint x: 306, endPoint y: 6, distance: 164.2
click at [451, 84] on span "Restaurants management" at bounding box center [459, 85] width 147 height 20
